Goal: Information Seeking & Learning: Learn about a topic

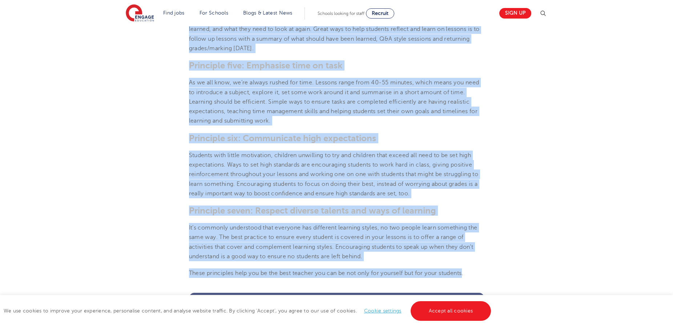
scroll to position [554, 0]
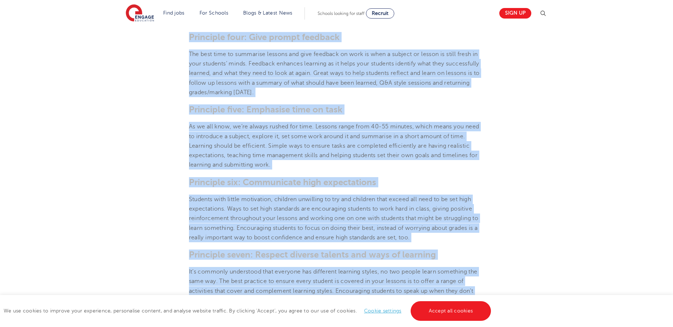
drag, startPoint x: 466, startPoint y: 203, endPoint x: 192, endPoint y: 28, distance: 325.4
click at [192, 28] on section "[DATE] The 7 Principles of Teaching – Engage Education | There are seven princi…" at bounding box center [336, 40] width 441 height 789
copy section "lor ipsumdol sitam conse adipiscin elitseddo eiu tempor incididu utlabor-etdolo…"
click at [374, 157] on p "As we all know, we’re always rushed for time. Lessons range from 40-55 minutes,…" at bounding box center [336, 146] width 295 height 48
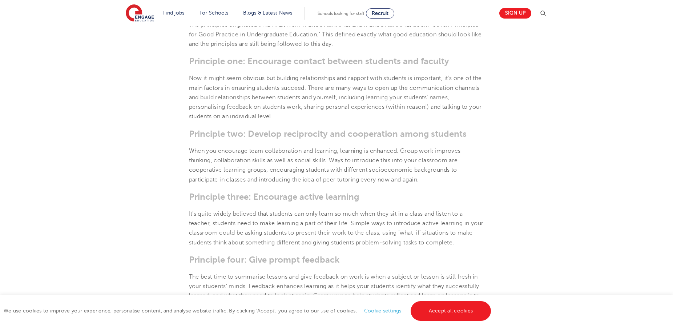
scroll to position [147, 0]
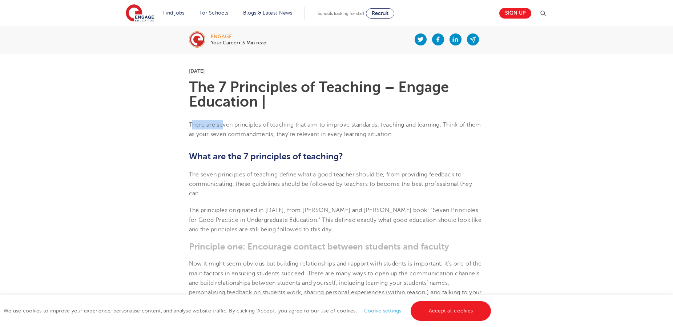
drag, startPoint x: 192, startPoint y: 124, endPoint x: 223, endPoint y: 126, distance: 31.3
click at [223, 126] on p "There are seven principles of teaching that aim to improve standards, teaching …" at bounding box center [336, 129] width 295 height 19
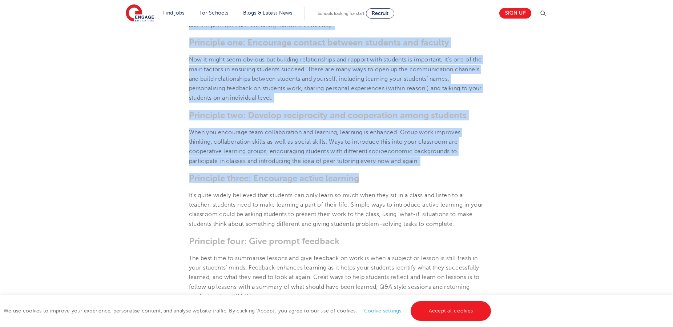
scroll to position [369, 0]
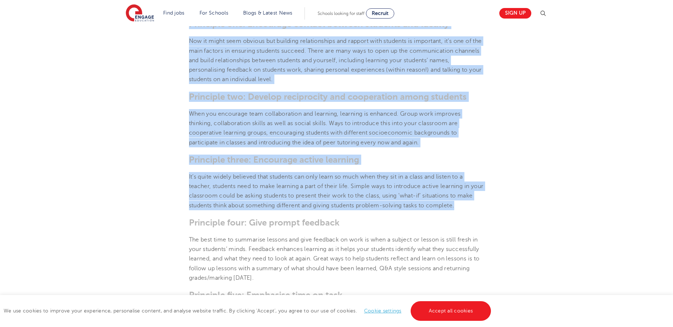
drag, startPoint x: 190, startPoint y: 123, endPoint x: 417, endPoint y: 207, distance: 242.4
click at [489, 208] on section "[DATE] The 7 Principles of Teaching – Engage Education | There are seven princi…" at bounding box center [336, 225] width 441 height 789
copy section "Lorem ips dolor sitametcon ad elitsedd eius tem in utlabor etdolorem, aliquaen …"
click at [384, 134] on p "When you encourage team collaboration and learning, learning is enhanced. Group…" at bounding box center [336, 128] width 295 height 38
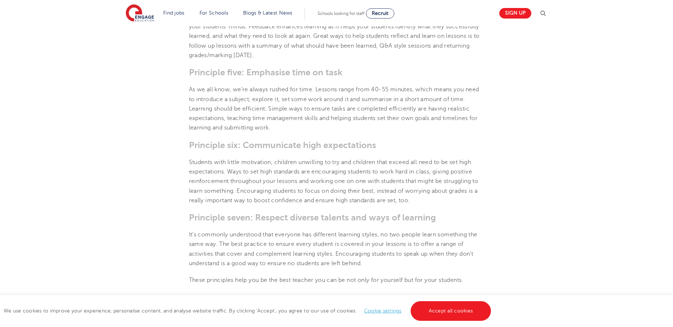
scroll to position [851, 0]
